Goal: Book appointment/travel/reservation

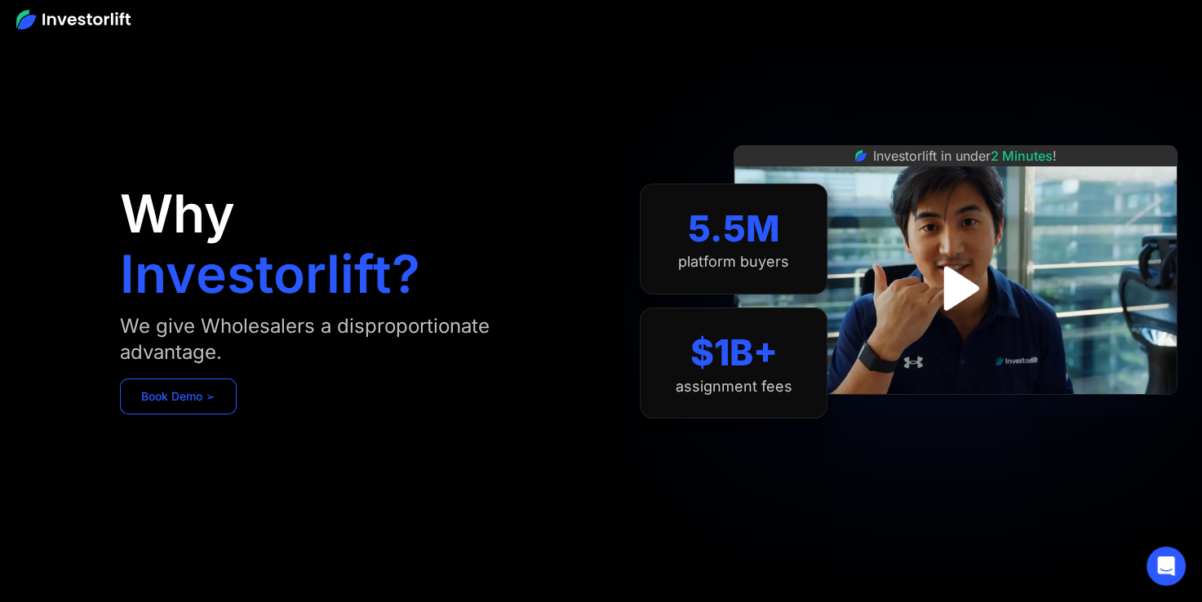
click at [189, 397] on link "Book Demo ➢" at bounding box center [178, 397] width 117 height 36
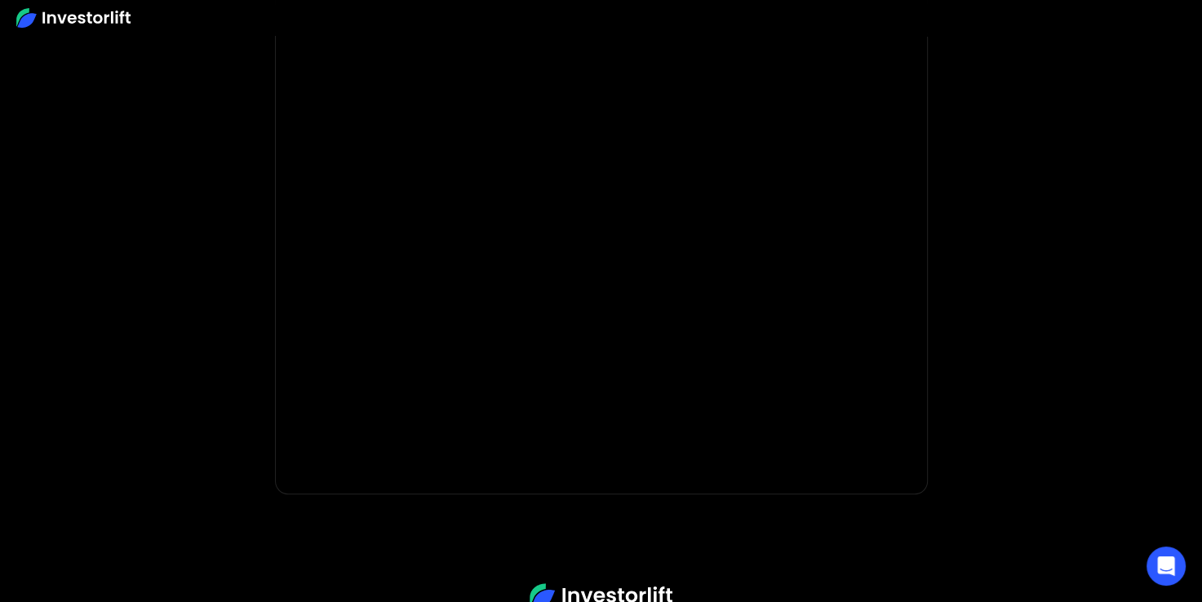
scroll to position [266, 0]
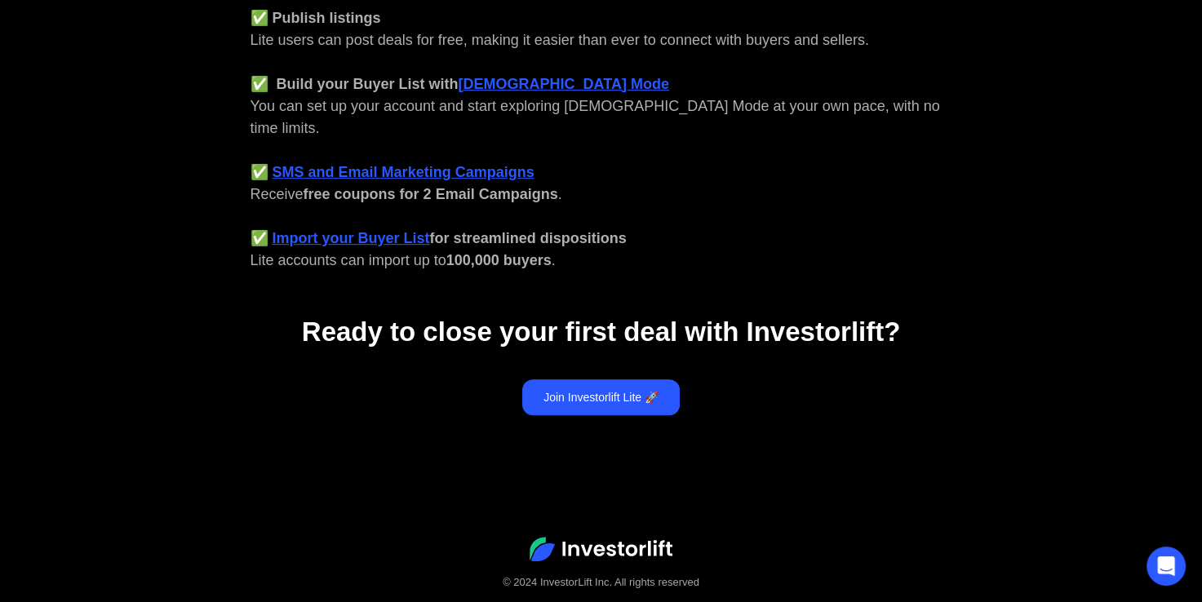
scroll to position [736, 0]
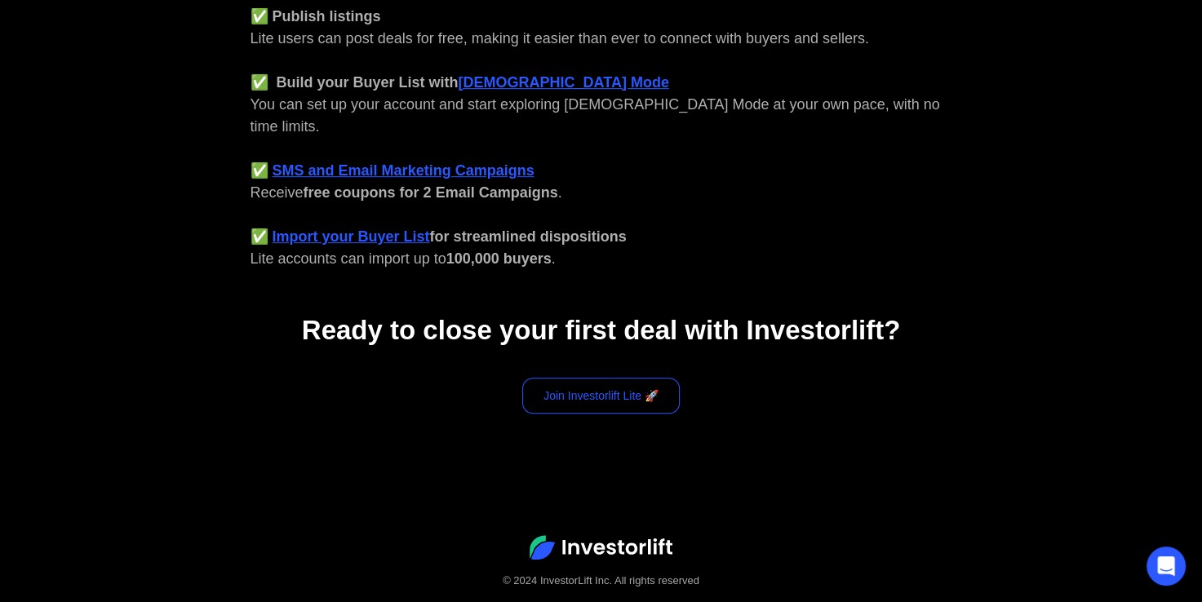
click at [610, 378] on link "Join Investorlift Lite 🚀" at bounding box center [601, 396] width 158 height 36
